Goal: Navigation & Orientation: Find specific page/section

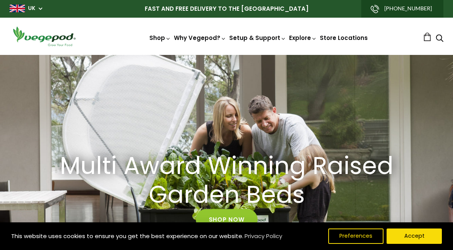
click at [227, 55] on img at bounding box center [227, 55] width 0 height 0
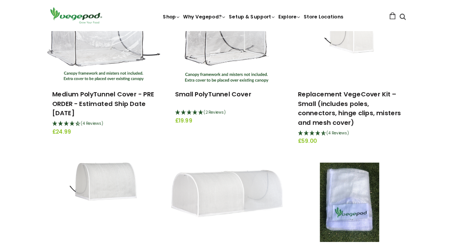
scroll to position [309, 0]
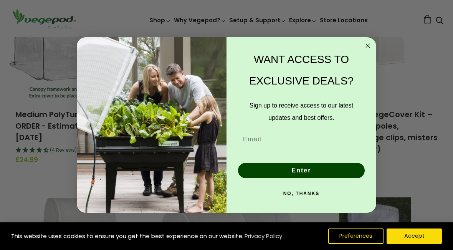
click at [370, 50] on icon "Close dialog" at bounding box center [367, 45] width 9 height 9
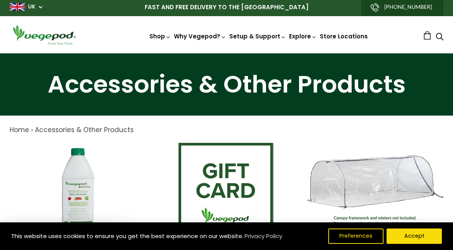
scroll to position [0, 0]
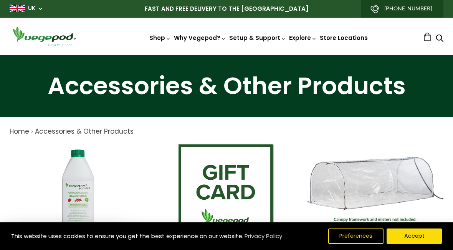
click at [227, 55] on img at bounding box center [227, 55] width 0 height 0
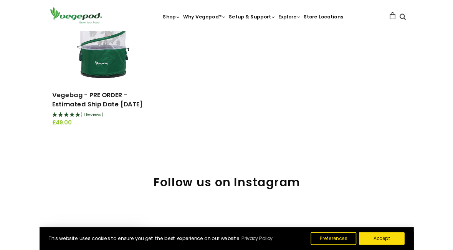
scroll to position [161, 0]
